Goal: Navigation & Orientation: Find specific page/section

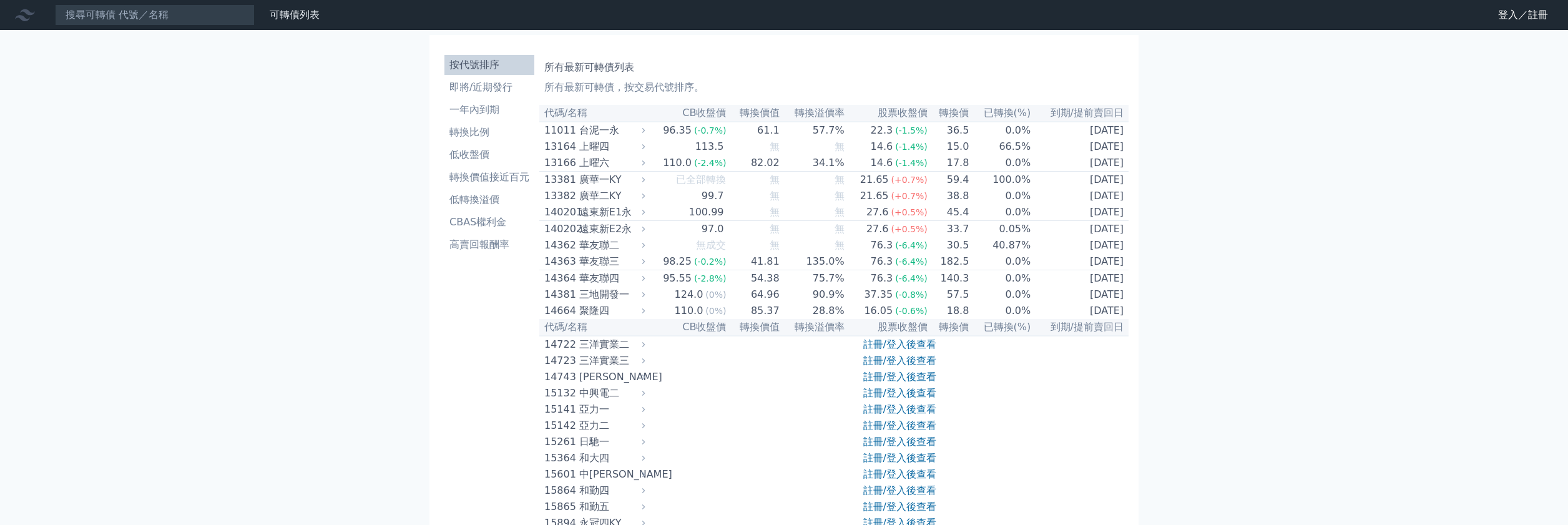
click at [1519, 27] on nav "可轉債列表 財務數據 可轉債列表 財務數據 登入／註冊 登入／註冊" at bounding box center [784, 15] width 1568 height 30
click at [1519, 22] on link "登入／註冊" at bounding box center [1523, 15] width 70 height 20
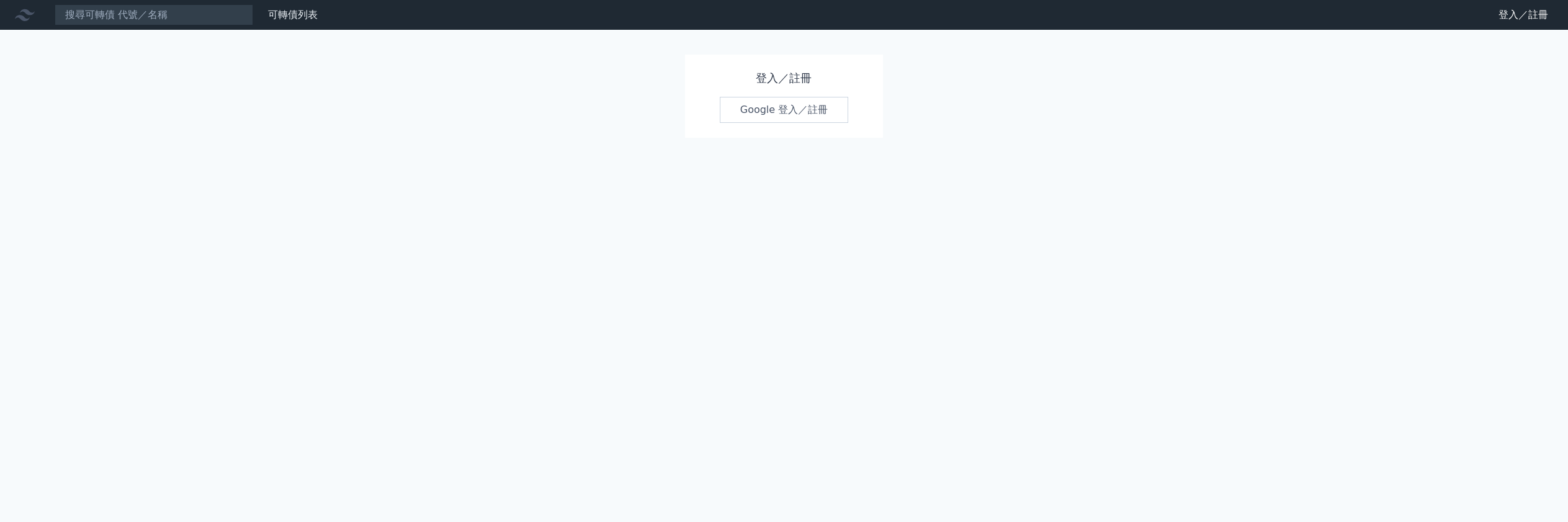
click at [765, 112] on link "Google 登入／註冊" at bounding box center [784, 110] width 129 height 26
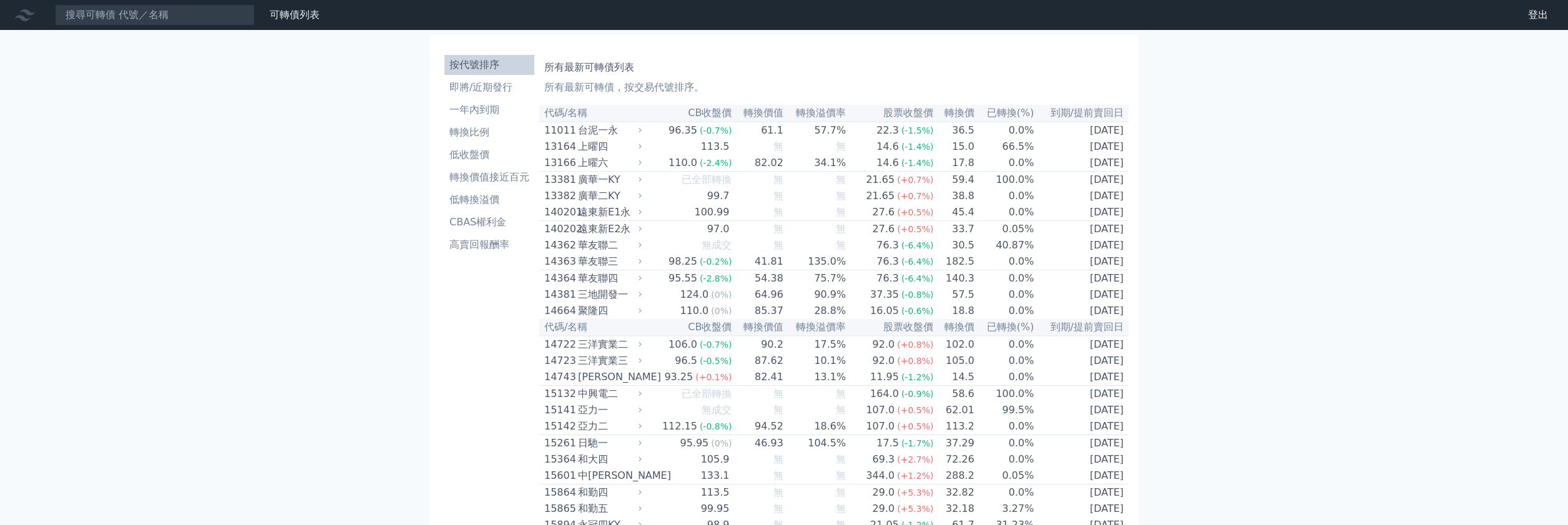
drag, startPoint x: 0, startPoint y: 0, endPoint x: 1198, endPoint y: 252, distance: 1224.2
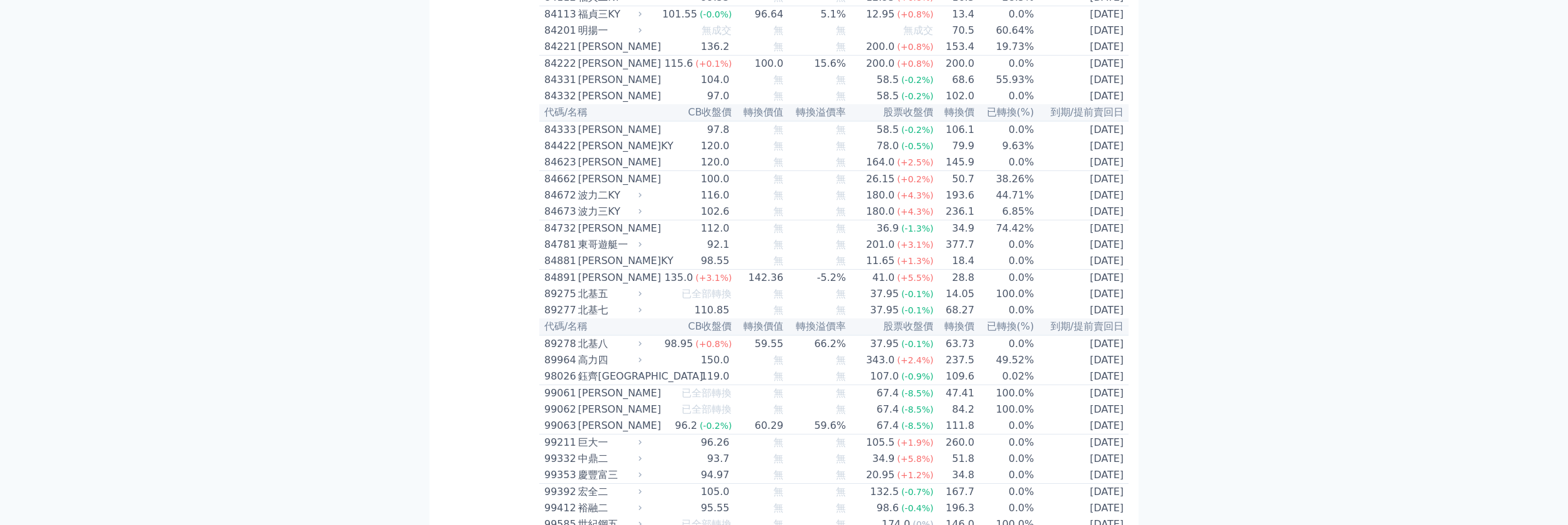
drag, startPoint x: 1221, startPoint y: 189, endPoint x: 1173, endPoint y: 179, distance: 49.0
